Goal: Transaction & Acquisition: Book appointment/travel/reservation

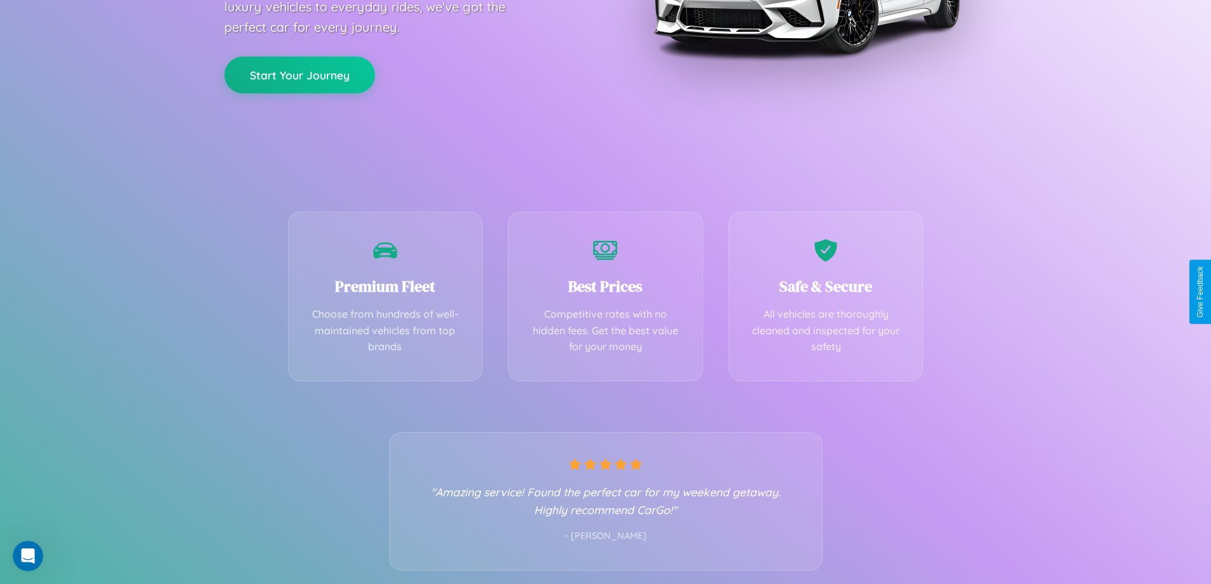
scroll to position [250, 0]
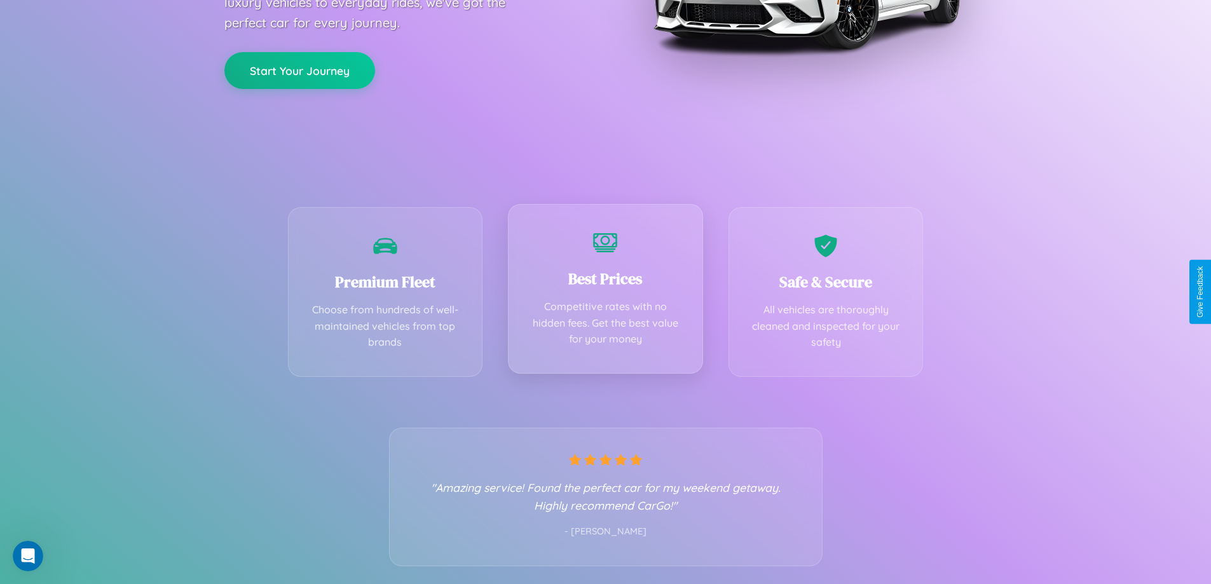
click at [605, 292] on div "Best Prices Competitive rates with no hidden fees. Get the best value for your …" at bounding box center [605, 289] width 195 height 170
click at [299, 69] on button "Start Your Journey" at bounding box center [299, 69] width 151 height 37
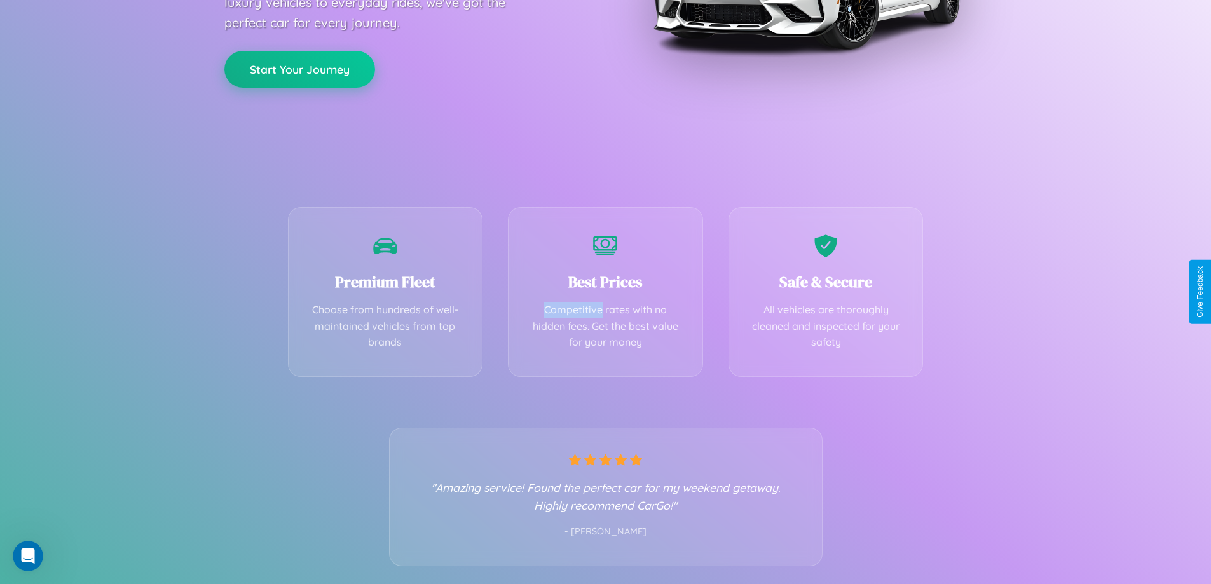
click at [299, 69] on button "Start Your Journey" at bounding box center [299, 69] width 151 height 37
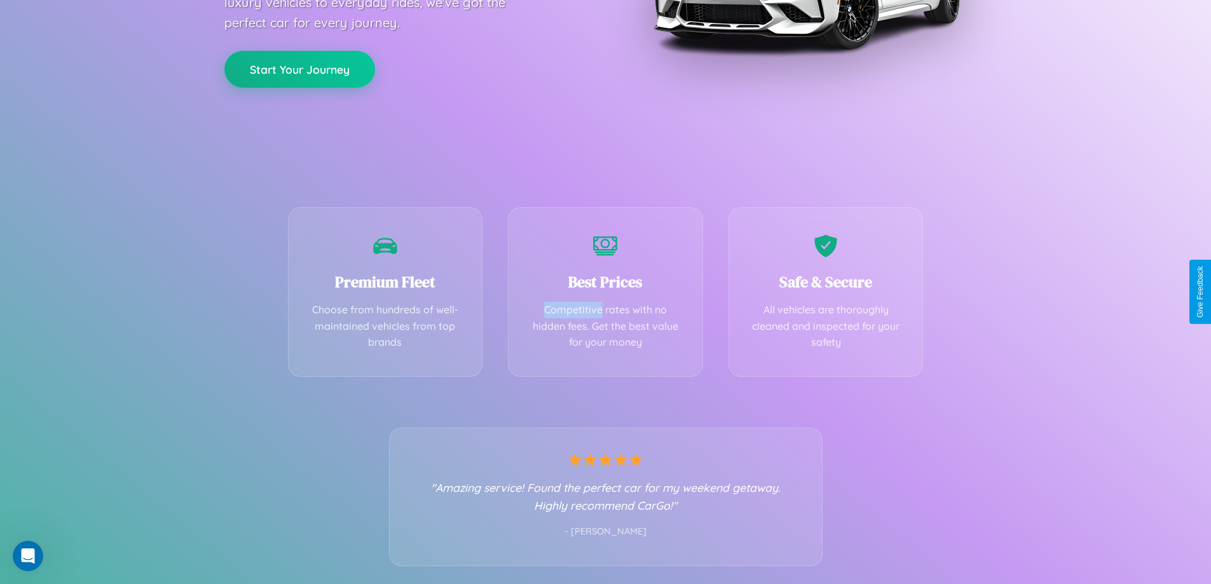
click at [299, 69] on button "Start Your Journey" at bounding box center [299, 69] width 151 height 37
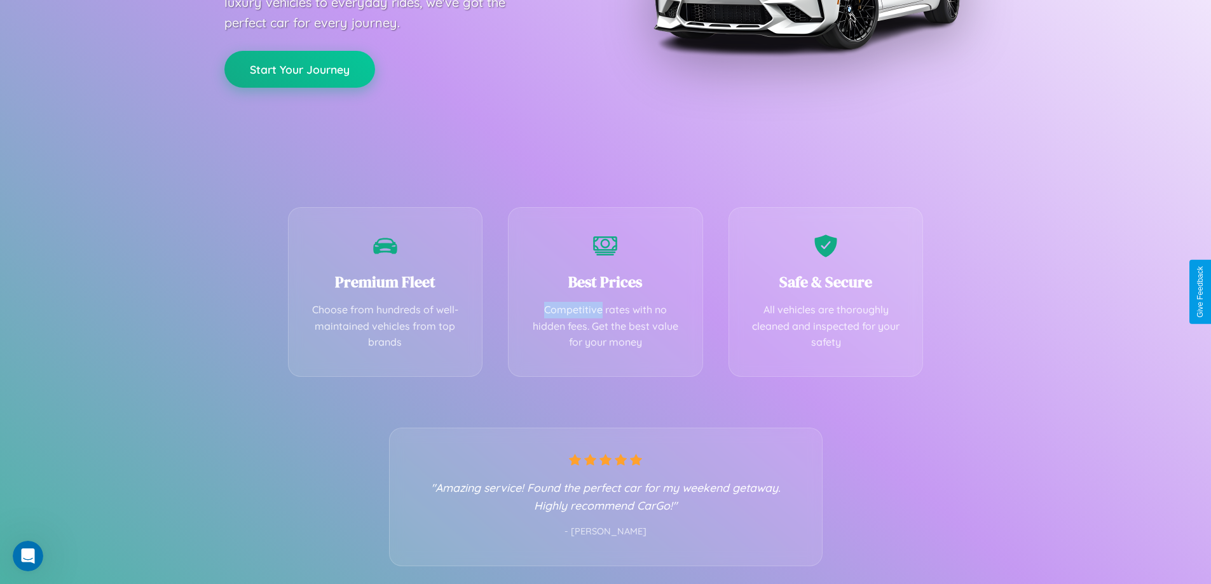
click at [299, 69] on button "Start Your Journey" at bounding box center [299, 69] width 151 height 37
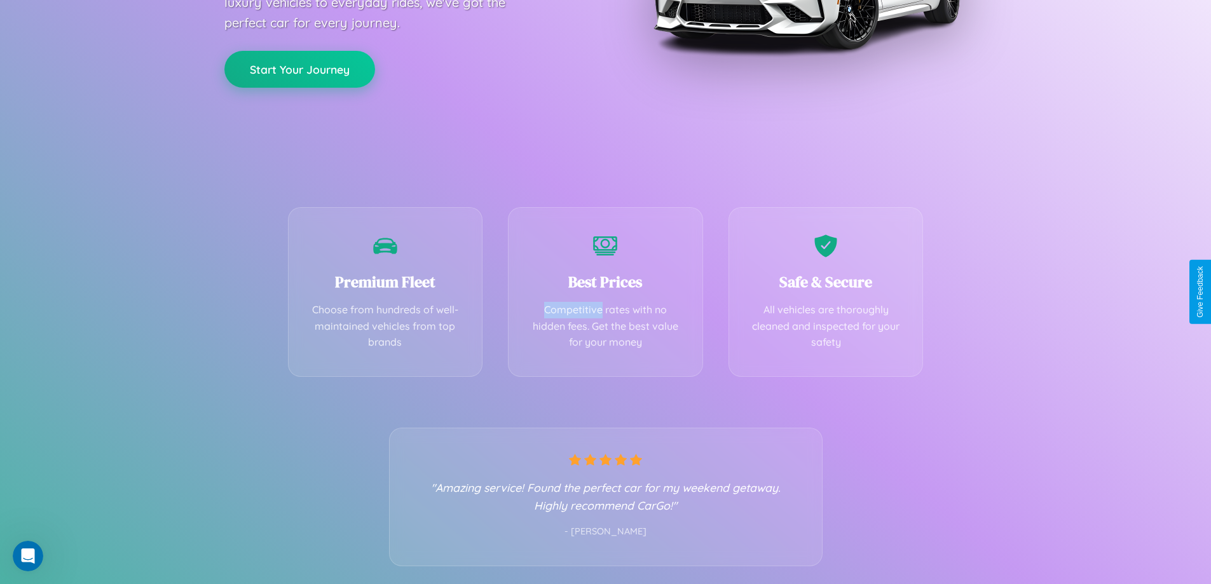
click at [299, 69] on button "Start Your Journey" at bounding box center [299, 69] width 151 height 37
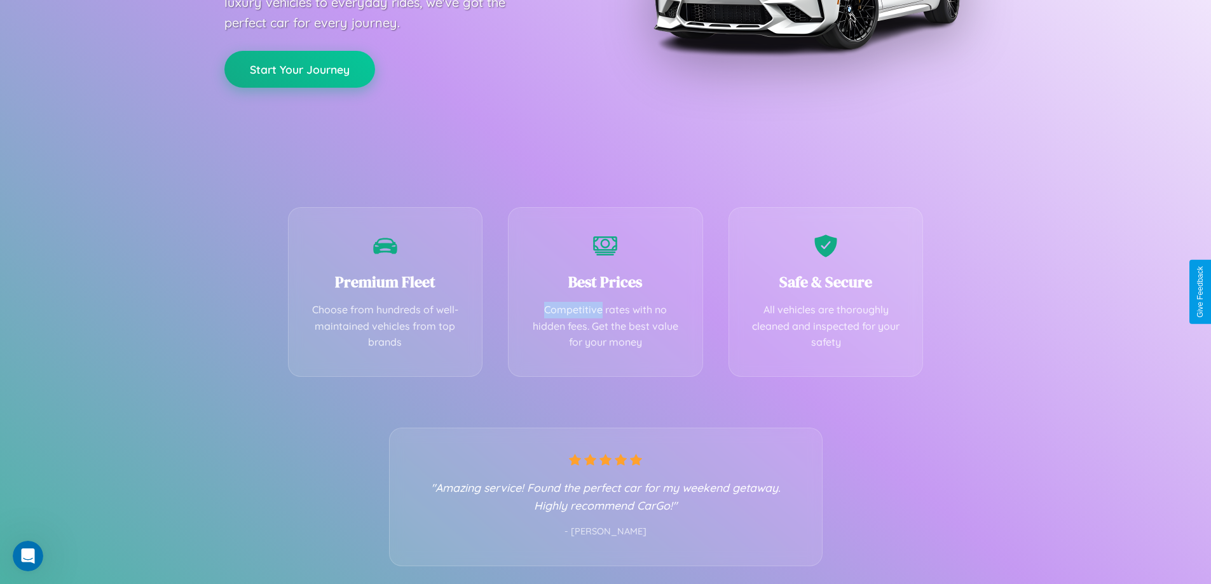
click at [299, 69] on button "Start Your Journey" at bounding box center [299, 69] width 151 height 37
